Goal: Task Accomplishment & Management: Manage account settings

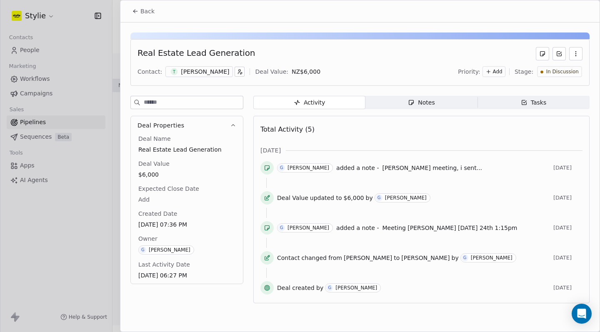
scroll to position [87, 0]
click at [140, 13] on span "Back" at bounding box center [147, 11] width 14 height 8
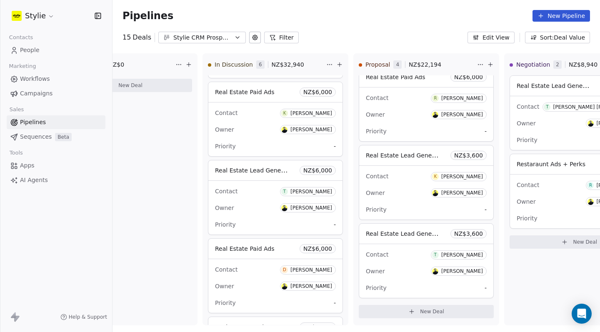
click at [52, 54] on link "People" at bounding box center [56, 50] width 99 height 14
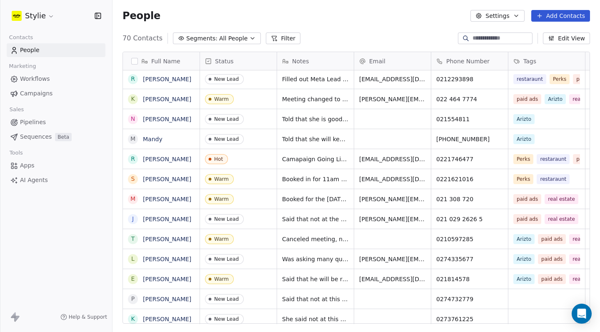
click at [308, 240] on span "Canceled meeting, no longer replying" at bounding box center [315, 239] width 67 height 8
click at [315, 239] on span "Canceled meeting, no longer replying" at bounding box center [315, 239] width 67 height 8
click at [131, 238] on button "grid" at bounding box center [133, 239] width 7 height 7
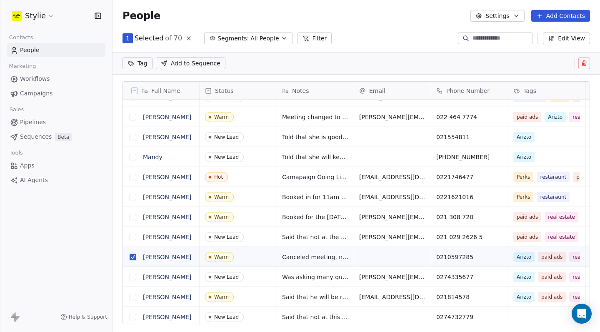
click at [134, 258] on button "grid" at bounding box center [133, 257] width 7 height 7
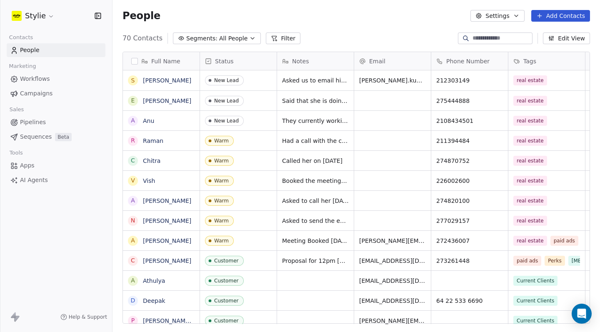
click at [37, 122] on span "Pipelines" at bounding box center [33, 122] width 26 height 9
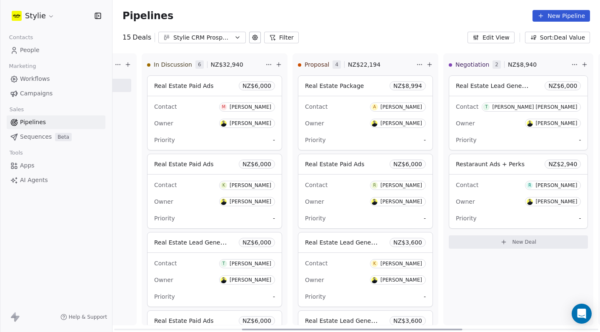
scroll to position [0, 312]
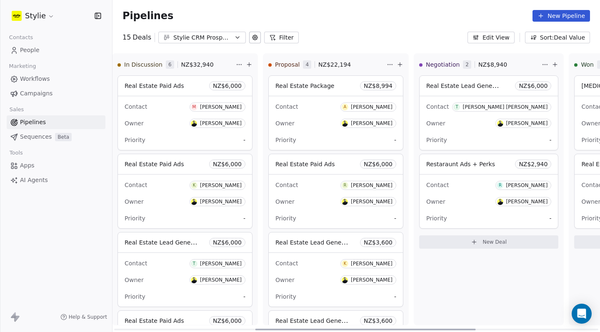
drag, startPoint x: 290, startPoint y: 332, endPoint x: 432, endPoint y: 332, distance: 141.2
click at [432, 330] on div at bounding box center [365, 330] width 220 height 2
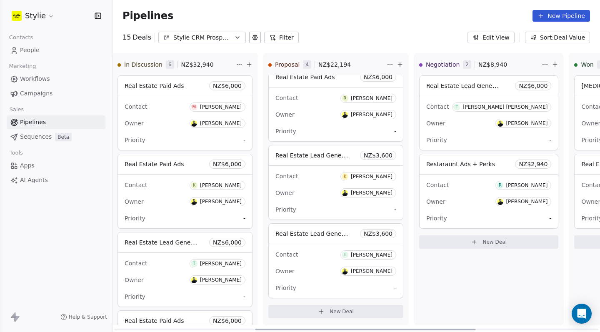
click at [233, 185] on div "[PERSON_NAME]" at bounding box center [221, 185] width 42 height 6
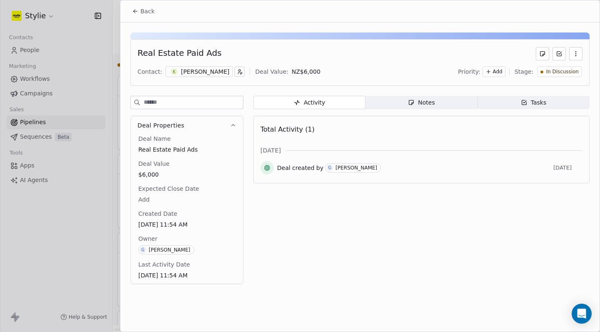
click at [436, 101] on span "Notes Notes" at bounding box center [421, 102] width 112 height 13
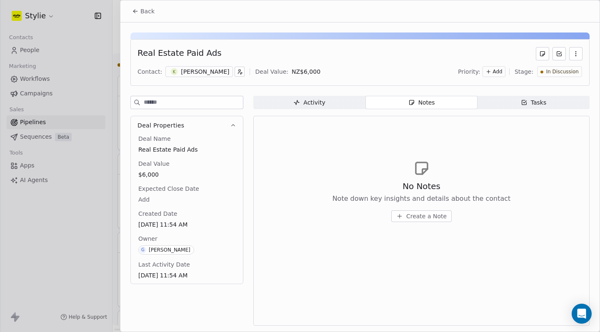
click at [147, 12] on span "Back" at bounding box center [147, 11] width 14 height 8
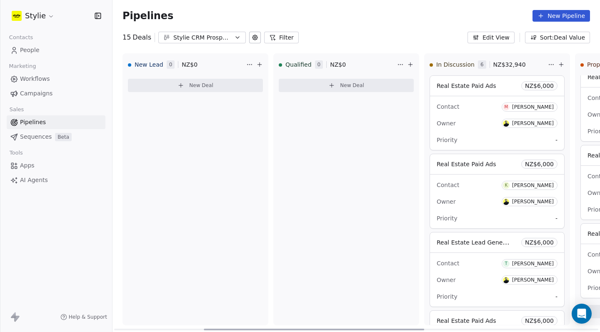
drag, startPoint x: 440, startPoint y: 330, endPoint x: 153, endPoint y: 192, distance: 318.4
click at [168, 199] on div "New Lead 0 NZ$ 0 New Deal Qualified 0 NZ$ 0 New Deal In Discussion 6 NZ$ 32,940…" at bounding box center [355, 192] width 487 height 279
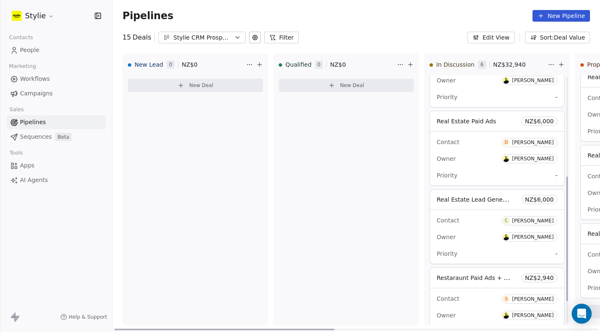
scroll to position [244, 0]
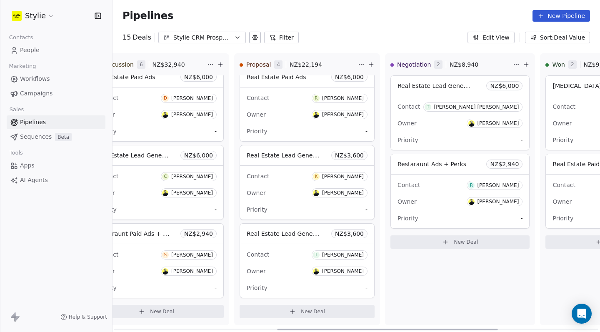
drag, startPoint x: 262, startPoint y: 329, endPoint x: 413, endPoint y: 325, distance: 151.7
click at [415, 325] on div "New Lead 0 NZ$ 0 New Deal Qualified 0 NZ$ 0 New Deal In Discussion 6 NZ$ 32,940…" at bounding box center [355, 192] width 487 height 279
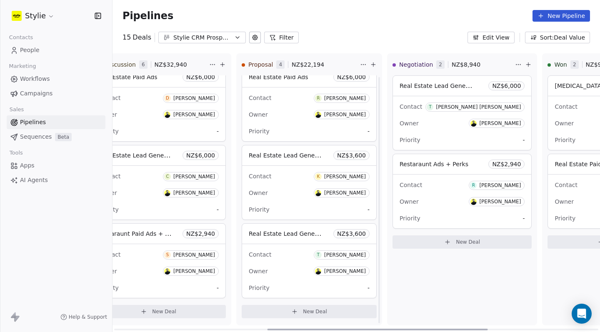
scroll to position [0, 0]
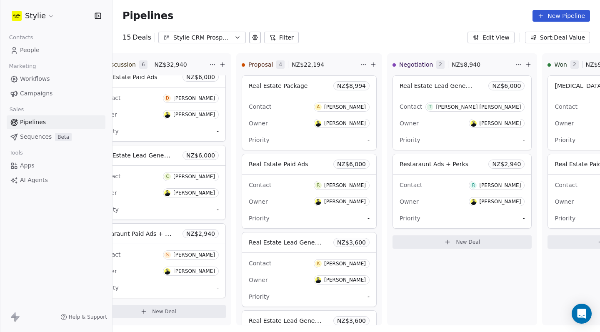
click at [41, 51] on link "People" at bounding box center [56, 50] width 99 height 14
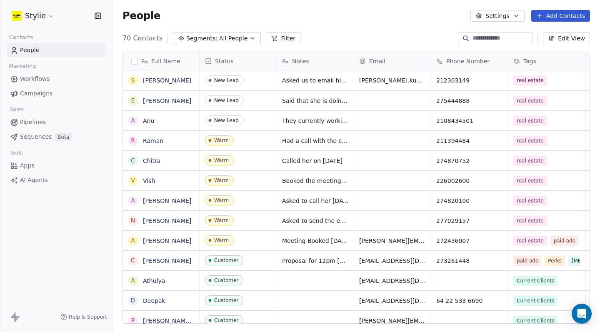
scroll to position [286, 481]
click at [315, 204] on span "Asked to call her [DATE] wensday" at bounding box center [331, 201] width 98 height 8
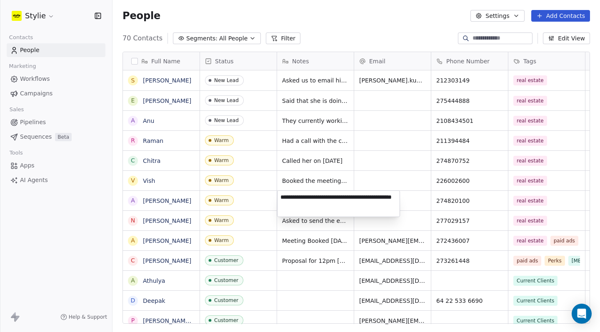
type textarea "**********"
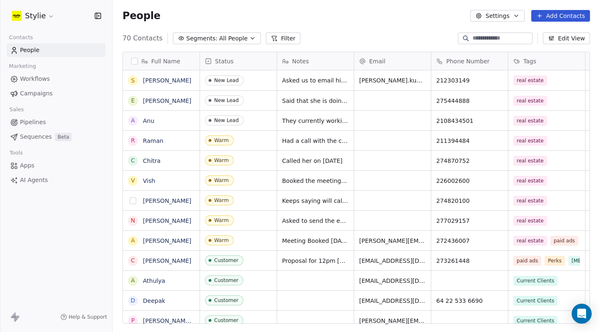
click at [133, 200] on button "grid" at bounding box center [133, 200] width 7 height 7
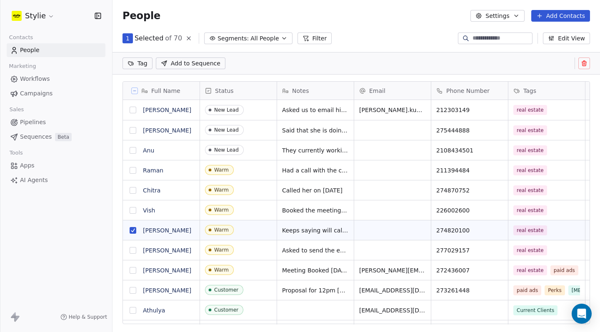
scroll to position [257, 481]
click at [177, 230] on span "[PERSON_NAME]" at bounding box center [167, 230] width 48 height 8
type textarea "**********"
click at [134, 228] on button "grid" at bounding box center [133, 230] width 7 height 7
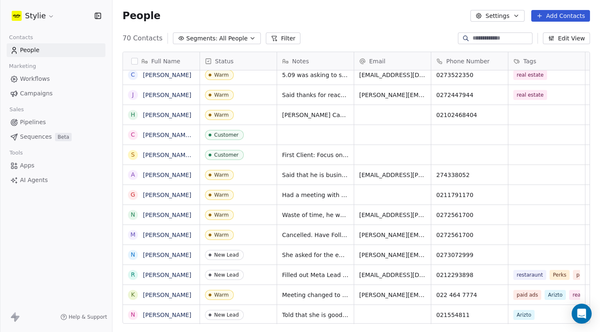
scroll to position [596, 0]
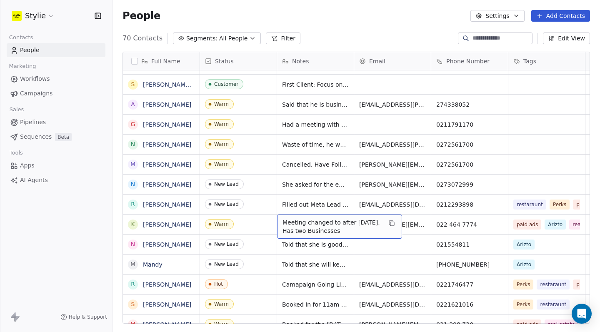
click at [354, 234] on span "Meeting changed to after [DATE]. Has two Businesses" at bounding box center [331, 226] width 99 height 17
click at [345, 226] on span "Meeting changed to after [DATE]. Has two Businesses" at bounding box center [331, 226] width 99 height 17
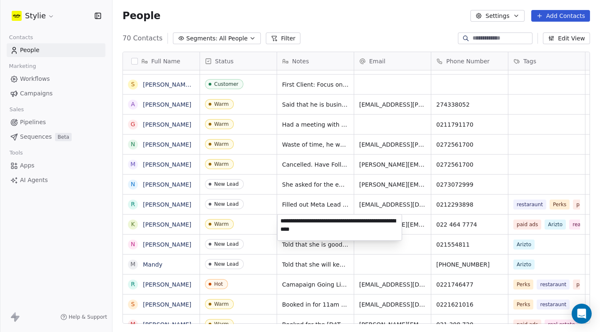
click at [342, 229] on textarea "**********" at bounding box center [339, 228] width 124 height 26
drag, startPoint x: 348, startPoint y: 235, endPoint x: 276, endPoint y: 216, distance: 74.6
click at [276, 216] on html "Stylie Contacts People Marketing Workflows Campaigns Sales Pipelines Sequences …" at bounding box center [300, 166] width 600 height 332
drag, startPoint x: 276, startPoint y: 216, endPoint x: 346, endPoint y: 228, distance: 70.6
click at [346, 228] on textarea "**********" at bounding box center [339, 228] width 124 height 26
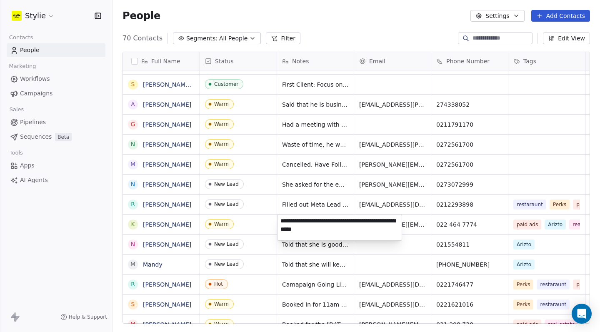
drag, startPoint x: 339, startPoint y: 229, endPoint x: 279, endPoint y: 218, distance: 61.4
click at [279, 218] on textarea "**********" at bounding box center [339, 228] width 124 height 26
type textarea "**********"
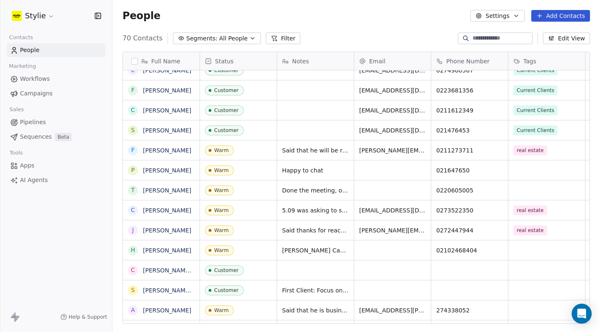
scroll to position [7, 7]
